Goal: Obtain resource: Obtain resource

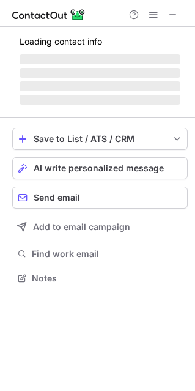
scroll to position [276, 195]
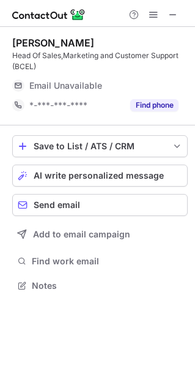
click at [74, 83] on span "Email Unavailable" at bounding box center [65, 85] width 73 height 11
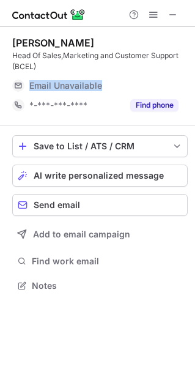
click at [74, 83] on span "Email Unavailable" at bounding box center [65, 85] width 73 height 11
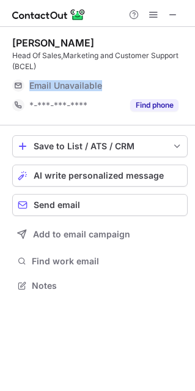
click at [74, 83] on span "Email Unavailable" at bounding box center [65, 85] width 73 height 11
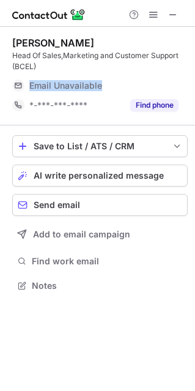
click at [74, 83] on span "Email Unavailable" at bounding box center [65, 85] width 73 height 11
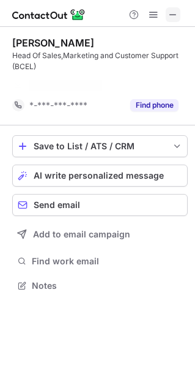
scroll to position [257, 195]
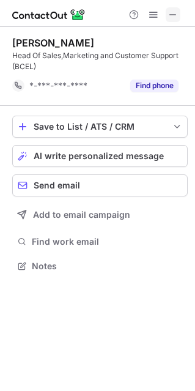
click at [173, 13] on span at bounding box center [173, 15] width 10 height 10
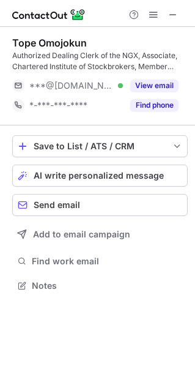
scroll to position [276, 195]
